Goal: Information Seeking & Learning: Understand process/instructions

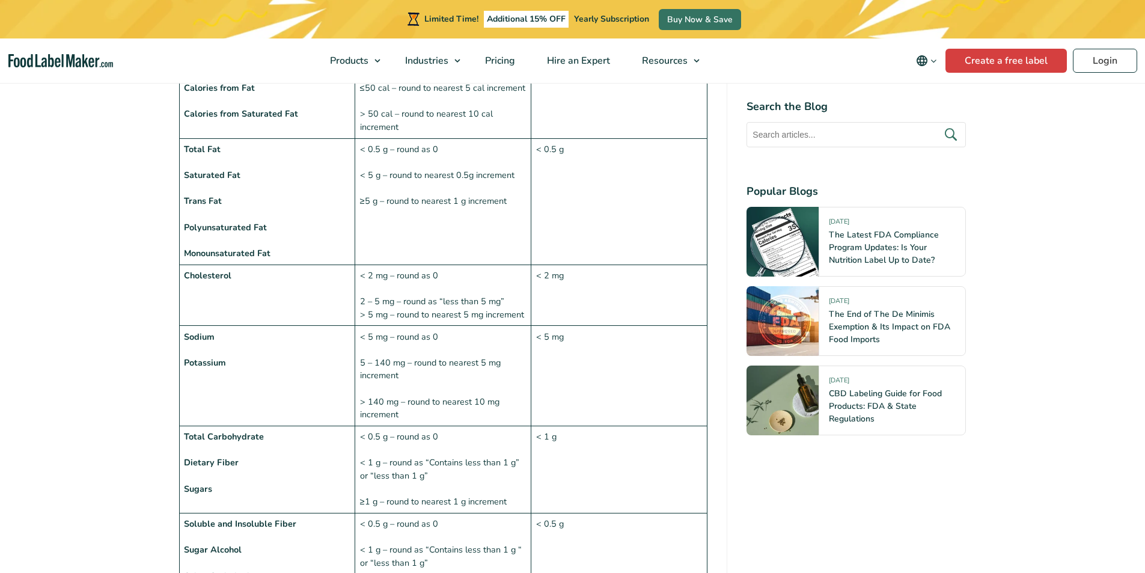
scroll to position [1022, 0]
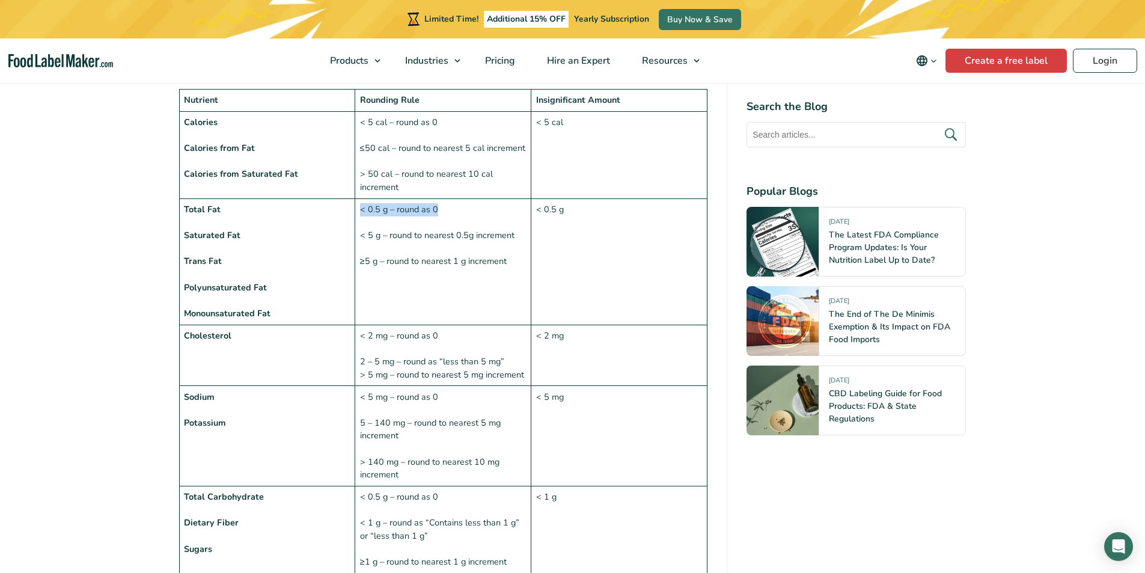
drag, startPoint x: 438, startPoint y: 184, endPoint x: 356, endPoint y: 184, distance: 82.3
click at [356, 198] on td "< 0.5 g – round as 0 < 5 g – round to nearest 0.5g increment ≥5 g – round to ne…" at bounding box center [443, 261] width 176 height 126
drag, startPoint x: 361, startPoint y: 234, endPoint x: 506, endPoint y: 242, distance: 145.7
click at [506, 242] on td "< 0.5 g – round as 0 < 5 g – round to nearest 0.5g increment ≥5 g – round to ne…" at bounding box center [443, 261] width 176 height 126
click at [579, 227] on td "< 0.5 g" at bounding box center [619, 261] width 176 height 126
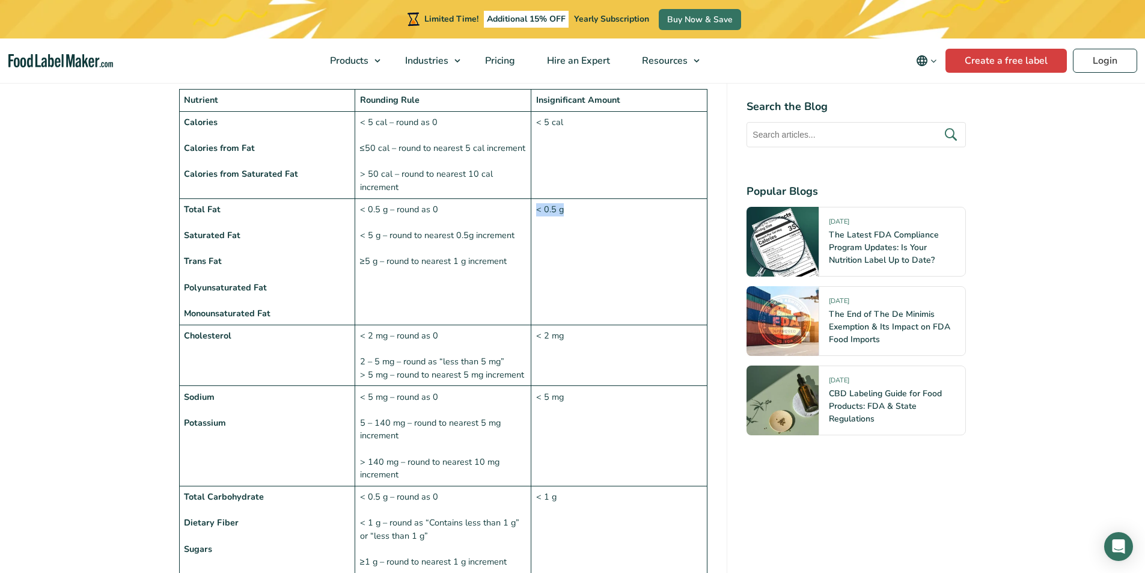
drag, startPoint x: 570, startPoint y: 186, endPoint x: 536, endPoint y: 183, distance: 34.4
click at [536, 198] on td "< 0.5 g" at bounding box center [619, 261] width 176 height 126
click at [598, 221] on td "< 0.5 g" at bounding box center [619, 261] width 176 height 126
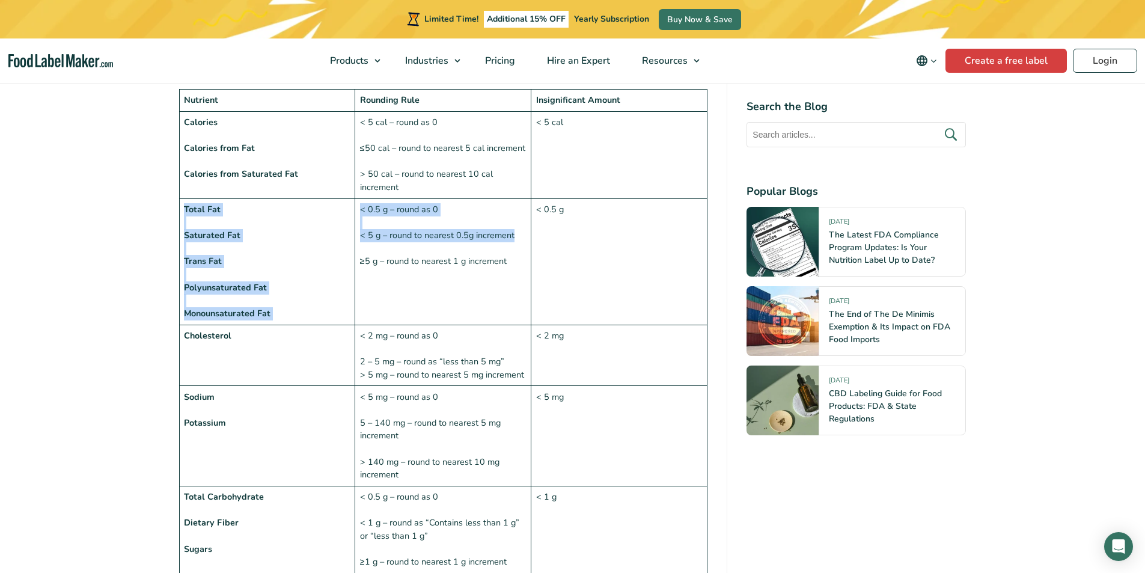
drag, startPoint x: 514, startPoint y: 212, endPoint x: 352, endPoint y: 177, distance: 165.3
click at [352, 198] on tr "Total Fat Saturated Fat Trans Fat Polyunsaturated Fat Monounsaturated Fat < 0.5…" at bounding box center [443, 261] width 528 height 126
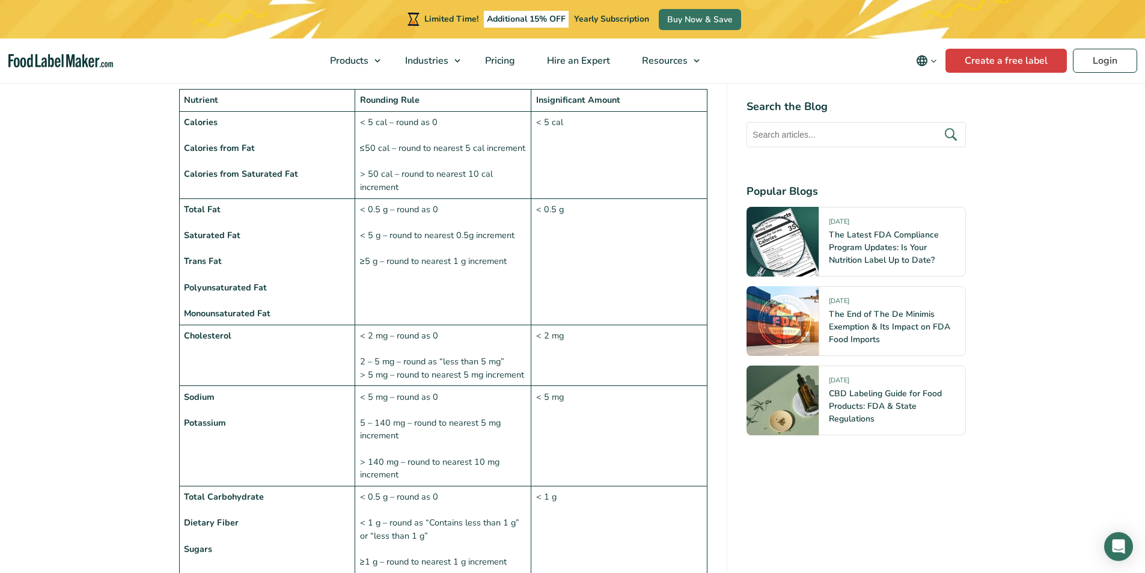
click at [569, 240] on td "< 0.5 g" at bounding box center [619, 261] width 176 height 126
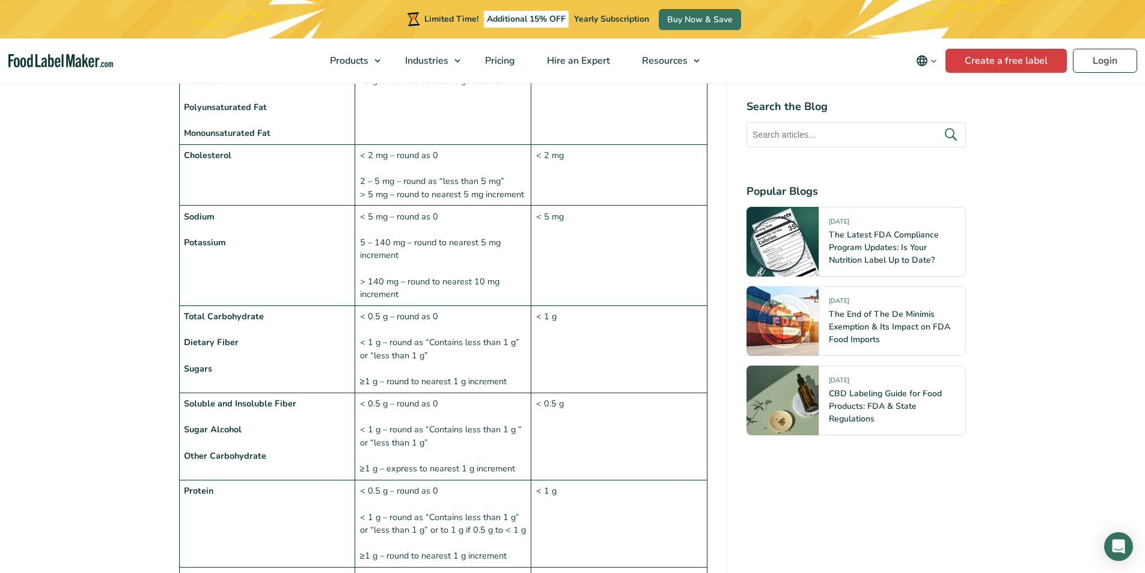
scroll to position [1262, 0]
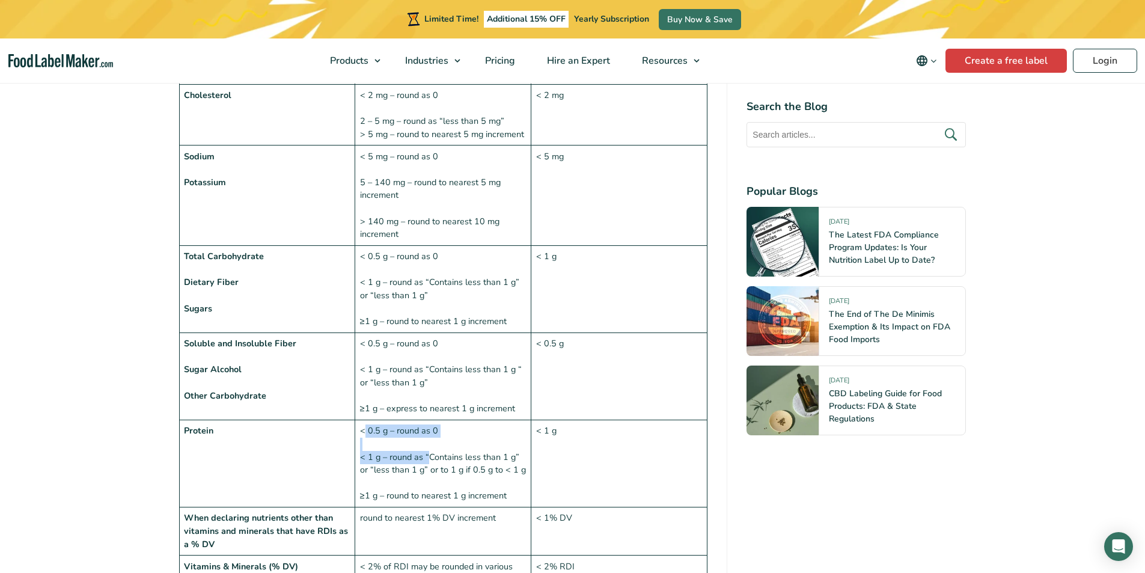
drag, startPoint x: 365, startPoint y: 403, endPoint x: 429, endPoint y: 432, distance: 69.4
click at [429, 432] on td "< 0.5 g – round as 0 < 1 g – round as “Contains less than 1 g” or “less than 1 …" at bounding box center [443, 463] width 176 height 87
click at [494, 452] on td "< 0.5 g – round as 0 < 1 g – round as “Contains less than 1 g” or “less than 1 …" at bounding box center [443, 463] width 176 height 87
drag, startPoint x: 435, startPoint y: 408, endPoint x: 359, endPoint y: 402, distance: 75.3
click at [359, 420] on td "< 0.5 g – round as 0 < 1 g – round as “Contains less than 1 g” or “less than 1 …" at bounding box center [443, 463] width 176 height 87
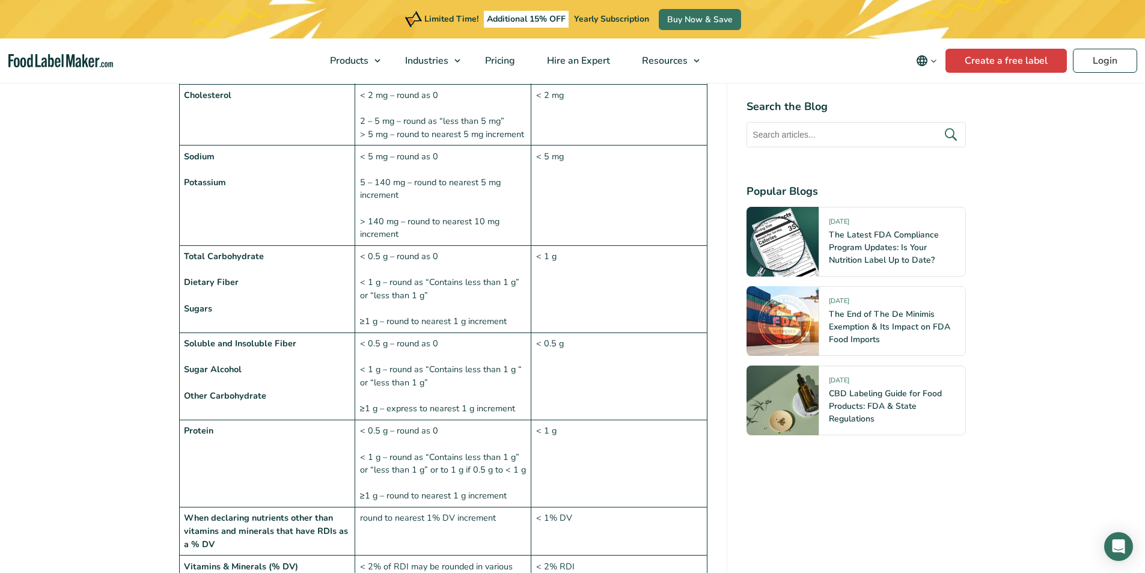
click at [451, 420] on td "< 0.5 g – round as 0 < 1 g – round as “Contains less than 1 g” or “less than 1 …" at bounding box center [443, 463] width 176 height 87
drag, startPoint x: 447, startPoint y: 402, endPoint x: 350, endPoint y: 402, distance: 97.4
click at [350, 420] on tr "Protein < 0.5 g – round as 0 < 1 g – round as “Contains less than 1 g” or “less…" at bounding box center [443, 463] width 528 height 87
click at [452, 420] on td "< 0.5 g – round as 0 < 1 g – round as “Contains less than 1 g” or “less than 1 …" at bounding box center [443, 463] width 176 height 87
drag, startPoint x: 361, startPoint y: 431, endPoint x: 426, endPoint y: 436, distance: 65.1
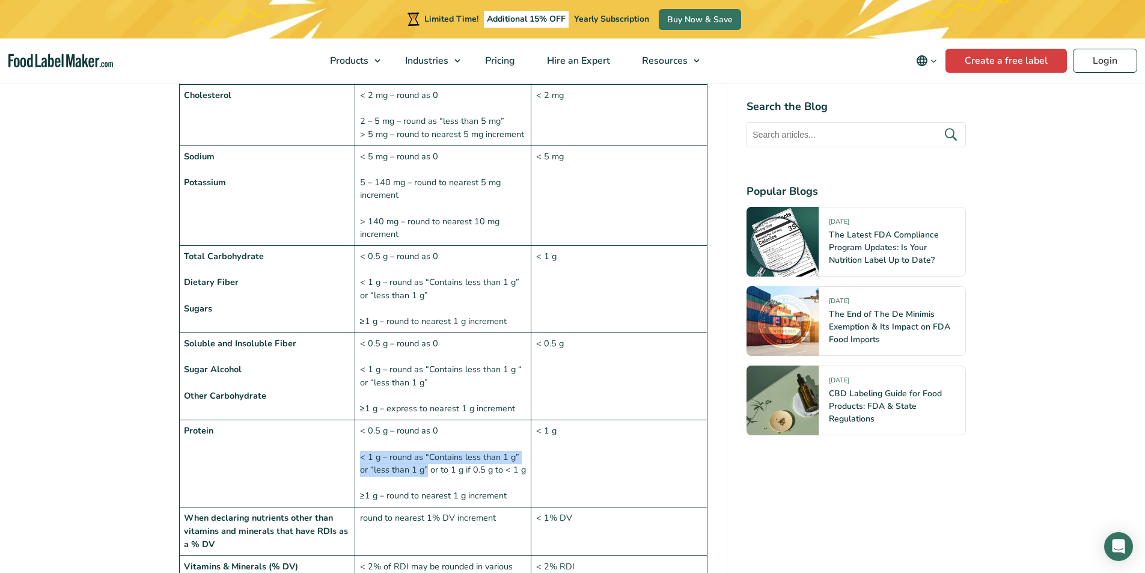
click at [426, 436] on td "< 0.5 g – round as 0 < 1 g – round as “Contains less than 1 g” or “less than 1 …" at bounding box center [443, 463] width 176 height 87
click at [485, 446] on td "< 0.5 g – round as 0 < 1 g – round as “Contains less than 1 g” or “less than 1 …" at bounding box center [443, 463] width 176 height 87
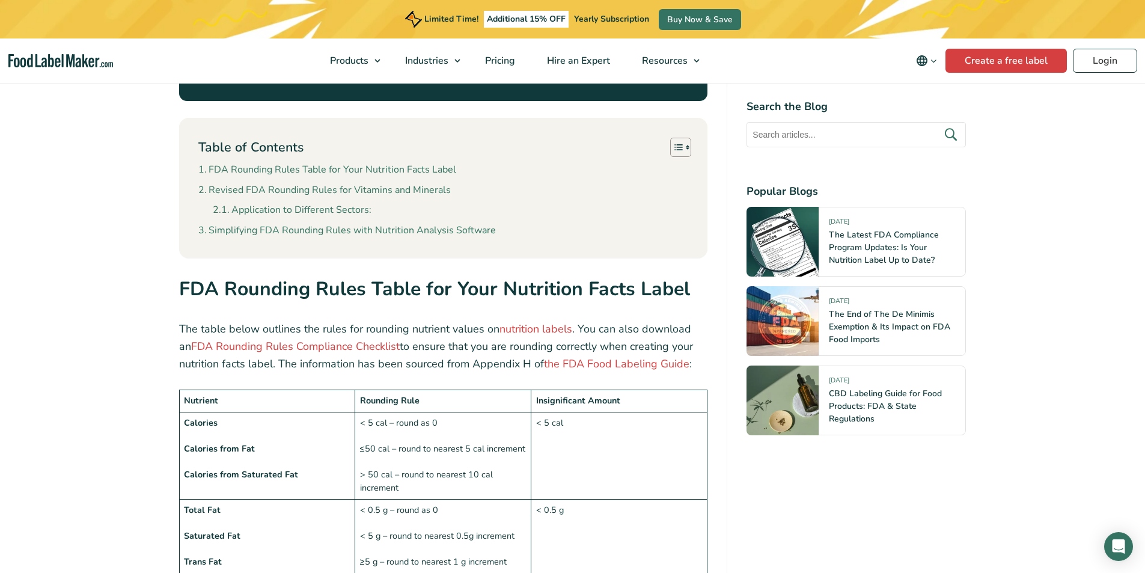
scroll to position [781, 0]
